Goal: Task Accomplishment & Management: Manage account settings

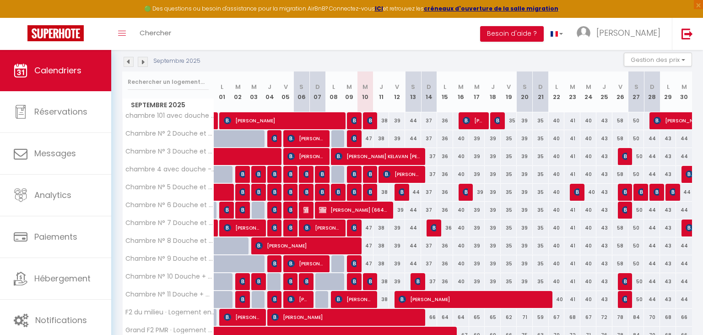
click at [353, 173] on img at bounding box center [354, 173] width 7 height 7
select select "OK"
select select "1"
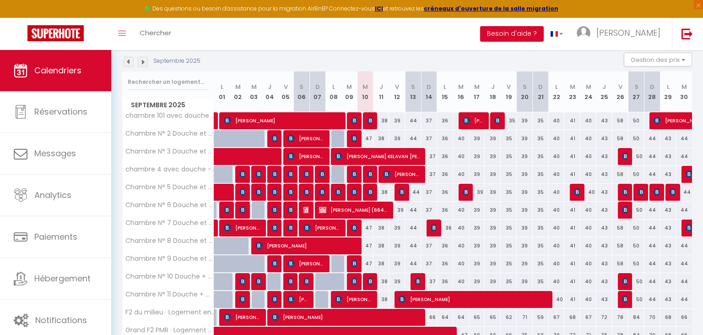
select select "1"
select select
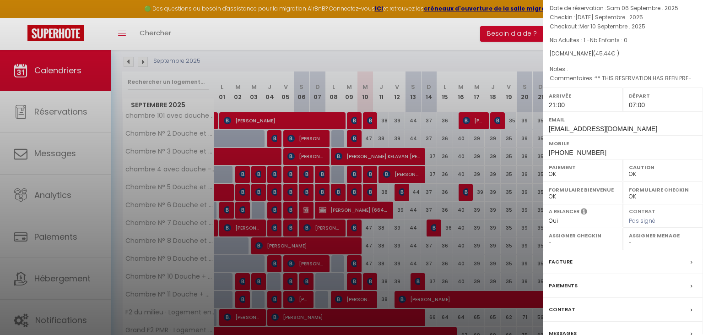
scroll to position [90, 0]
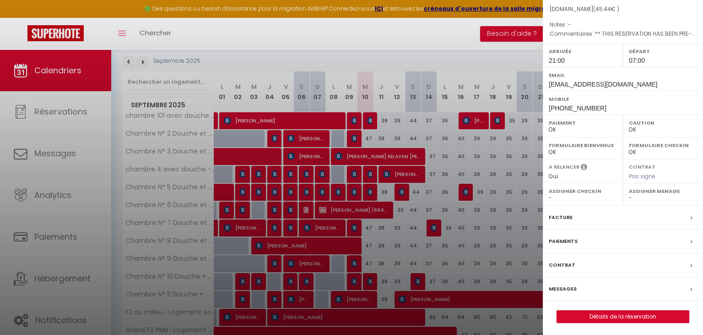
click at [560, 286] on label "Messages" at bounding box center [563, 289] width 28 height 10
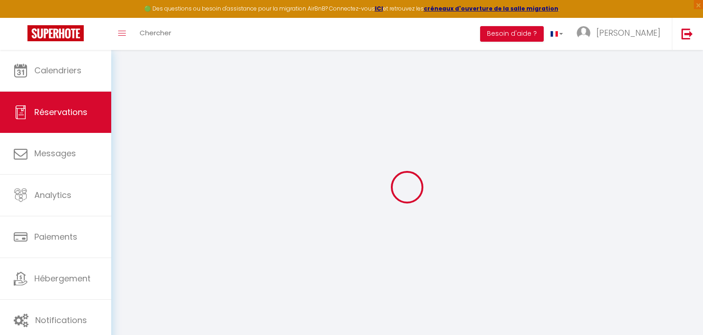
select select
checkbox input "false"
select select
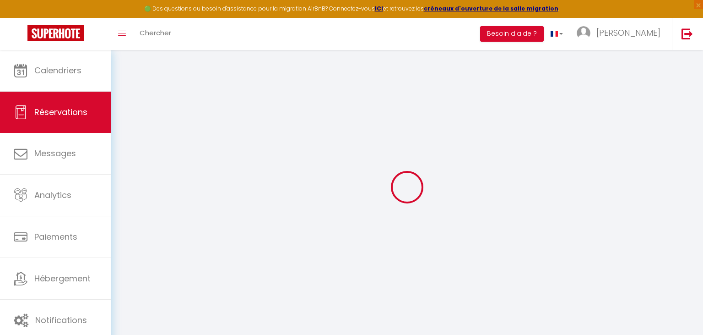
checkbox input "false"
select select
checkbox input "false"
type textarea "** THIS RESERVATION HAS BEEN PRE-PAID ** Reservation has a cancellation grace p…"
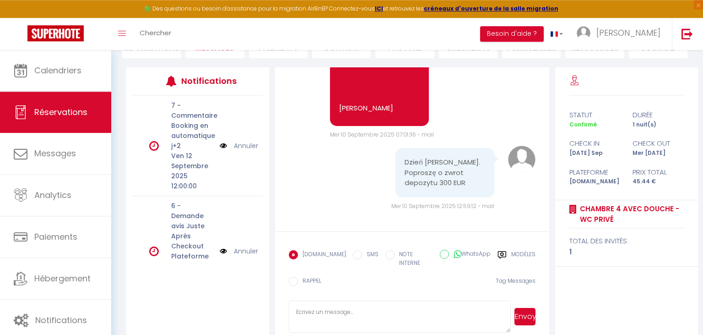
scroll to position [110, 0]
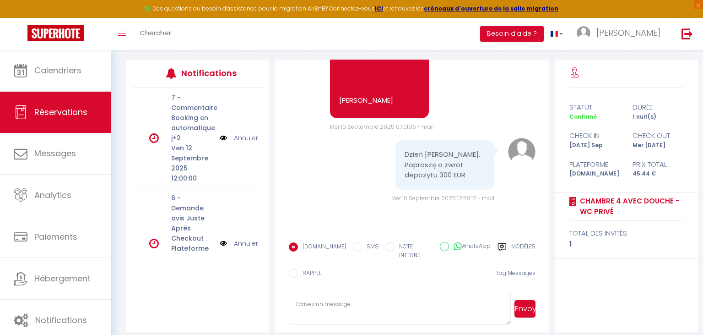
click at [514, 245] on label "Modèles" at bounding box center [523, 251] width 24 height 19
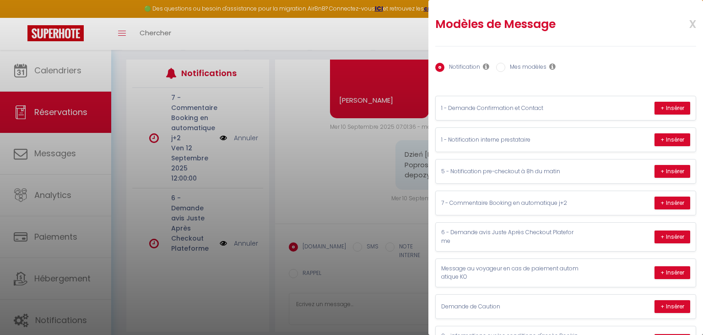
click at [502, 68] on input "Mes modèles" at bounding box center [500, 67] width 9 height 9
radio input "true"
radio input "false"
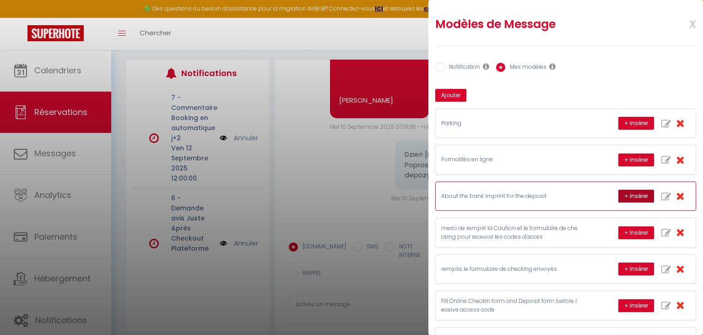
click at [636, 193] on button "+ Insérer" at bounding box center [637, 196] width 36 height 13
type textarea "Subject: About the bank imprint for the deposit Hello We would like to provide …"
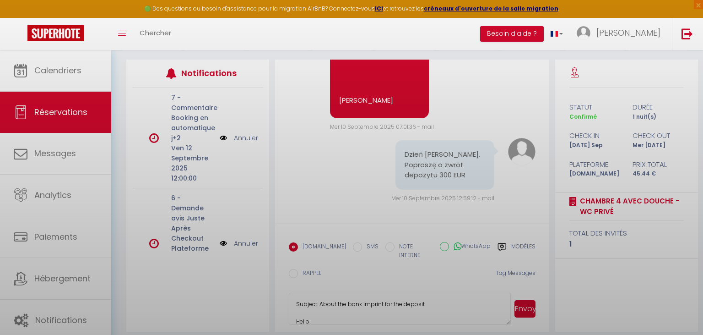
scroll to position [157, 0]
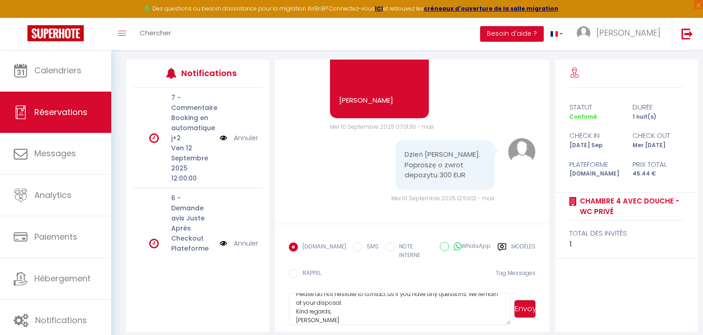
click at [527, 300] on button "Envoyer" at bounding box center [525, 308] width 21 height 17
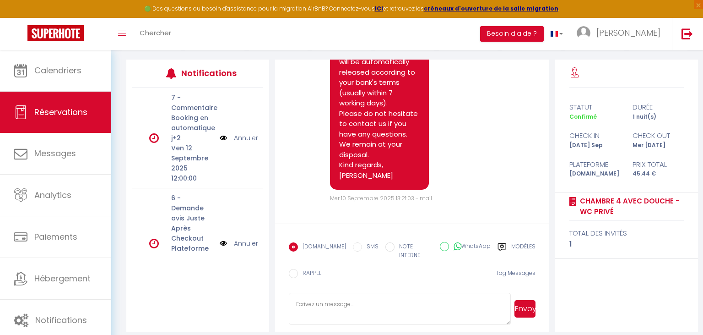
scroll to position [4596, 0]
